Goal: Use online tool/utility: Utilize a website feature to perform a specific function

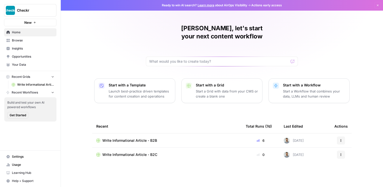
click at [27, 41] on span "Browse" at bounding box center [33, 40] width 42 height 5
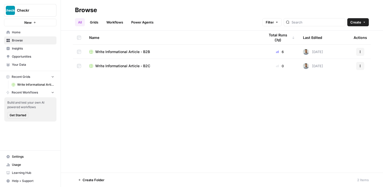
click at [164, 56] on td "Write Informational Article - B2B" at bounding box center [173, 52] width 176 height 14
click at [162, 51] on div "Write Informational Article - B2B" at bounding box center [173, 51] width 168 height 5
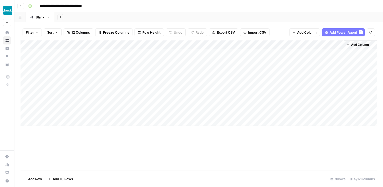
click at [318, 52] on div "Add Column" at bounding box center [199, 84] width 356 height 86
click at [332, 53] on div "Add Column" at bounding box center [199, 84] width 356 height 86
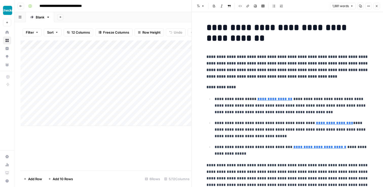
click at [361, 6] on icon "button" at bounding box center [360, 6] width 3 height 3
